Goal: Task Accomplishment & Management: Use online tool/utility

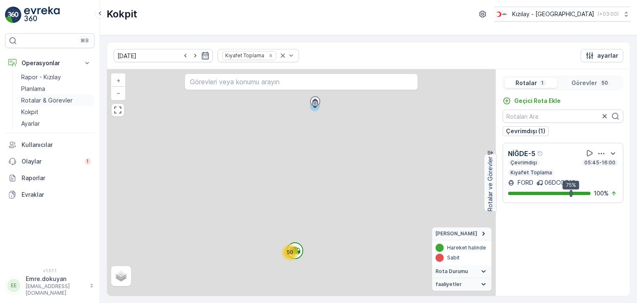
click at [48, 97] on p "Rotalar & Görevler" at bounding box center [46, 100] width 51 height 8
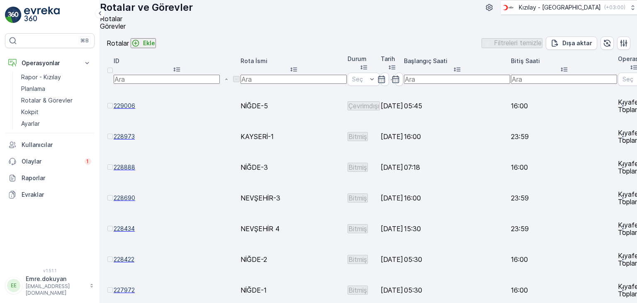
click at [392, 15] on div "Rotalar ve Görevler Kızılay - [GEOGRAPHIC_DATA] ( +03:00 )" at bounding box center [368, 7] width 537 height 15
click at [155, 47] on p "Ekle" at bounding box center [149, 43] width 12 height 8
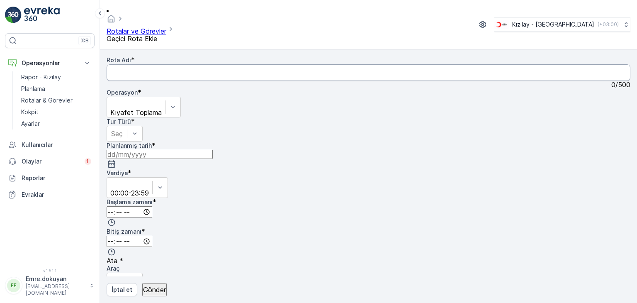
click at [181, 64] on Adı "Rota Adı" at bounding box center [369, 72] width 524 height 17
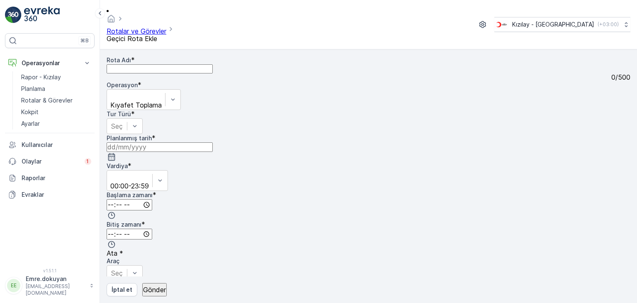
type Adı "NEVŞEHİR-5"
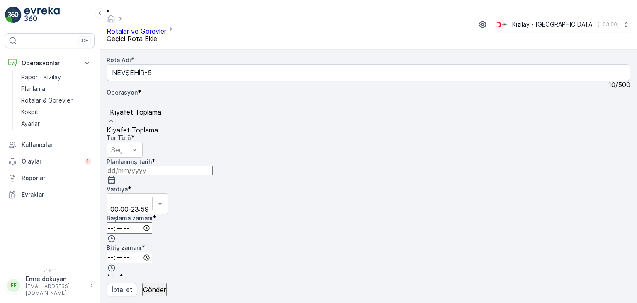
click at [158, 126] on span "Kıyafet Toplama" at bounding box center [132, 130] width 51 height 8
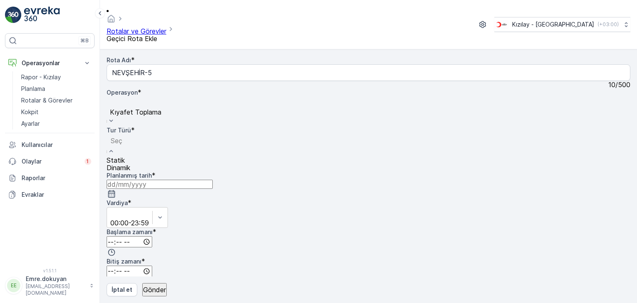
click at [130, 156] on div "Statik" at bounding box center [119, 159] width 24 height 7
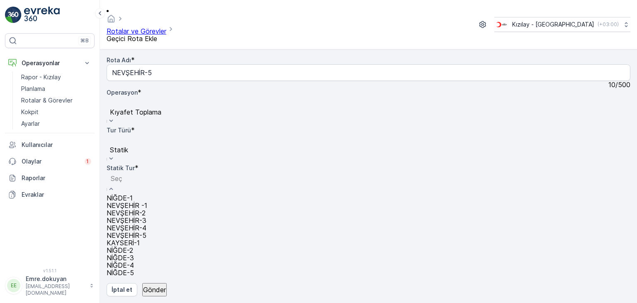
click at [146, 231] on span "NEVŞEHİR-5" at bounding box center [127, 235] width 40 height 8
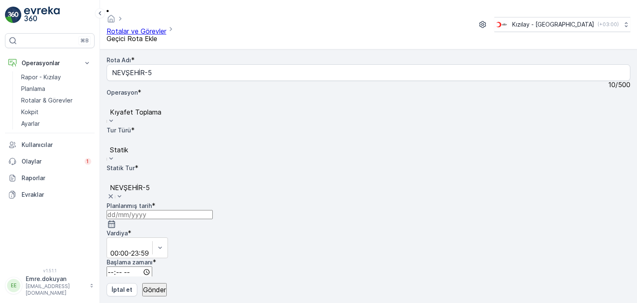
drag, startPoint x: 488, startPoint y: 59, endPoint x: 485, endPoint y: 65, distance: 6.7
click at [116, 220] on icon "button" at bounding box center [111, 224] width 8 height 8
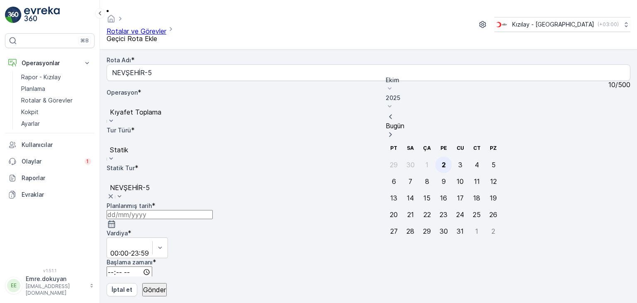
click at [442, 161] on div "2" at bounding box center [444, 164] width 4 height 7
type input "[DATE]"
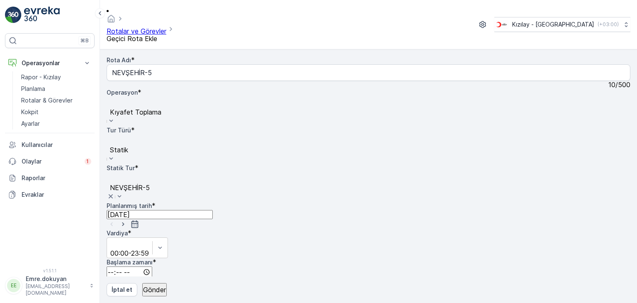
click at [152, 266] on input "time" at bounding box center [130, 271] width 46 height 11
type input "16:00"
click at [122, 289] on span "00" at bounding box center [117, 293] width 7 height 8
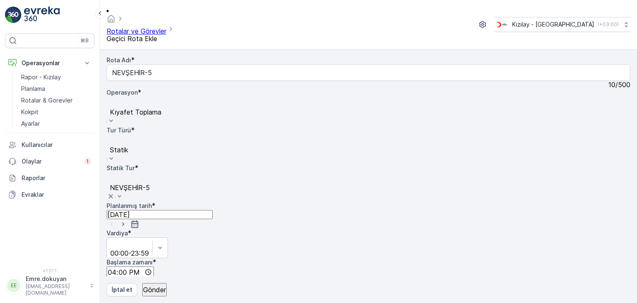
click at [152, 296] on input "time" at bounding box center [130, 301] width 46 height 11
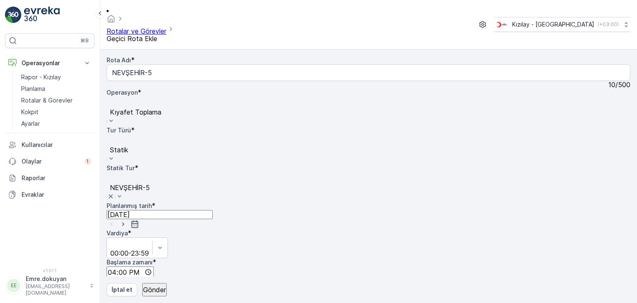
type input "23:59"
click at [305, 151] on div "Rota Adı * NEVŞEHİR-5 10 / 500 Operasyon * option Kıyafet Toplama, selected. Kı…" at bounding box center [369, 129] width 524 height 146
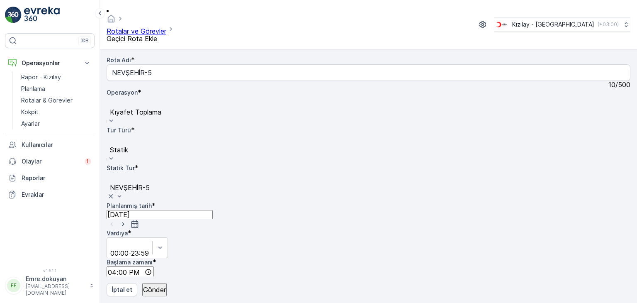
click at [181, 176] on div "Rota Adı * NEVŞEHİR-5 10 / 500 Operasyon * option Kıyafet Toplama, selected. Kı…" at bounding box center [369, 129] width 524 height 146
click at [286, 179] on div "Rota Adı * NEVŞEHİR-5 10 / 500 Operasyon * option Kıyafet Toplama, selected. Kı…" at bounding box center [369, 129] width 524 height 146
click at [161, 284] on button "Gönder" at bounding box center [154, 289] width 24 height 13
